Goal: Submit feedback/report problem

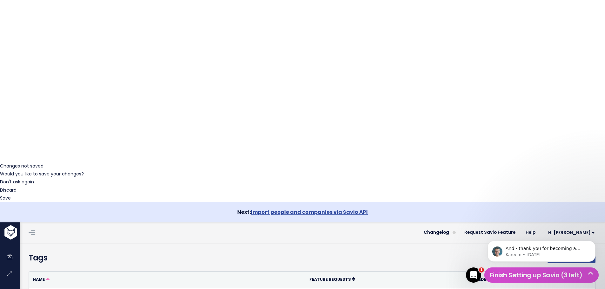
click at [469, 277] on icon "Open Intercom Messenger" at bounding box center [473, 275] width 10 height 10
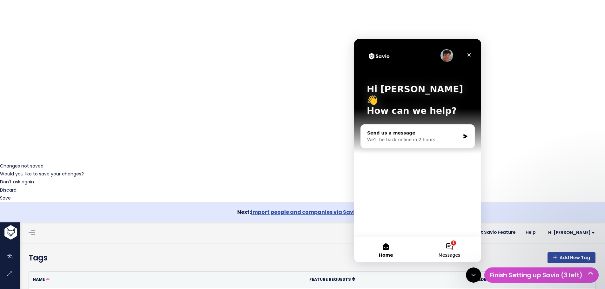
click at [447, 247] on button "1 Messages" at bounding box center [448, 249] width 63 height 25
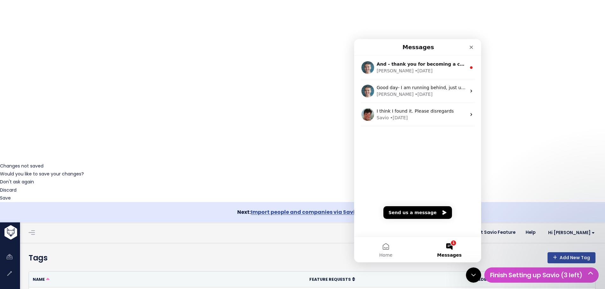
click at [447, 247] on button "1 Messages" at bounding box center [448, 249] width 63 height 25
click at [423, 211] on button "Send us a message" at bounding box center [417, 212] width 69 height 13
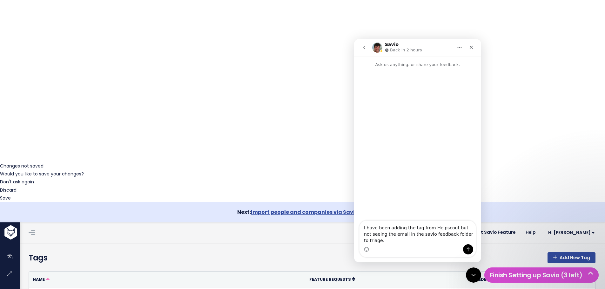
scroll to position [5, 0]
type textarea "I have been adding the tag from Helpscout but not seeing the email in the savio…"
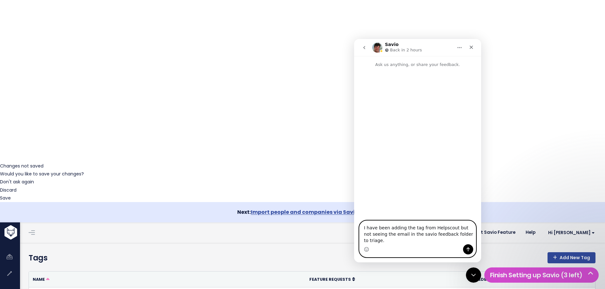
scroll to position [6, 0]
click at [463, 247] on button "Send a message…" at bounding box center [468, 249] width 10 height 10
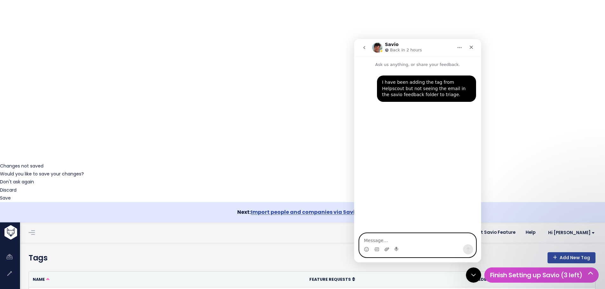
click at [386, 250] on icon "Upload attachment" at bounding box center [386, 249] width 5 height 5
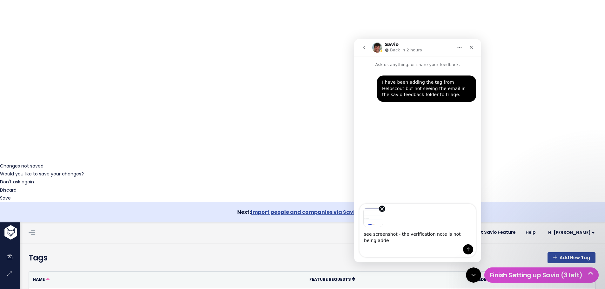
type textarea "see screenshot - the verification note is not being added"
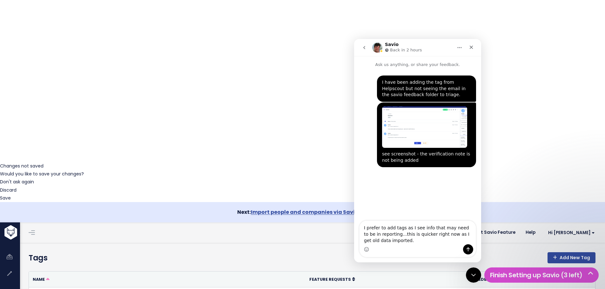
type textarea "I prefer to add tags as I see info that may need to be in reporting...this is q…"
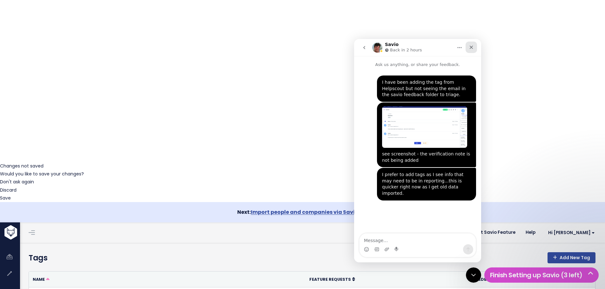
click at [472, 48] on icon "Close" at bounding box center [470, 47] width 3 height 3
